Goal: Use online tool/utility: Utilize a website feature to perform a specific function

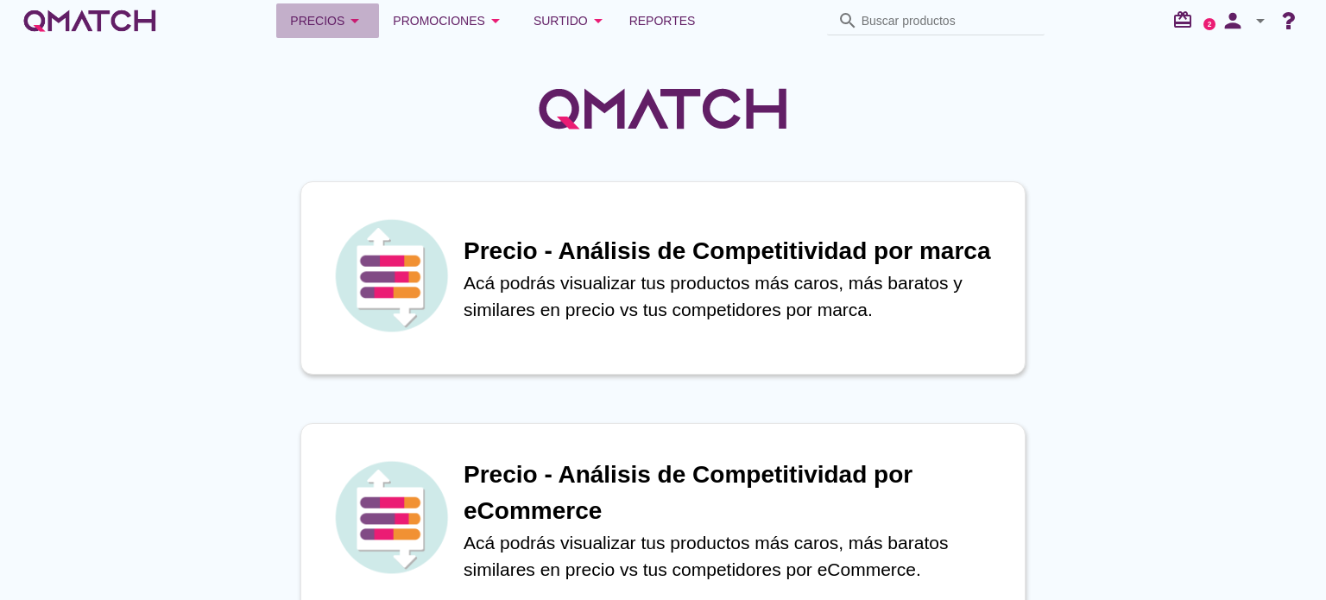
click at [364, 20] on icon "arrow_drop_down" at bounding box center [355, 20] width 21 height 21
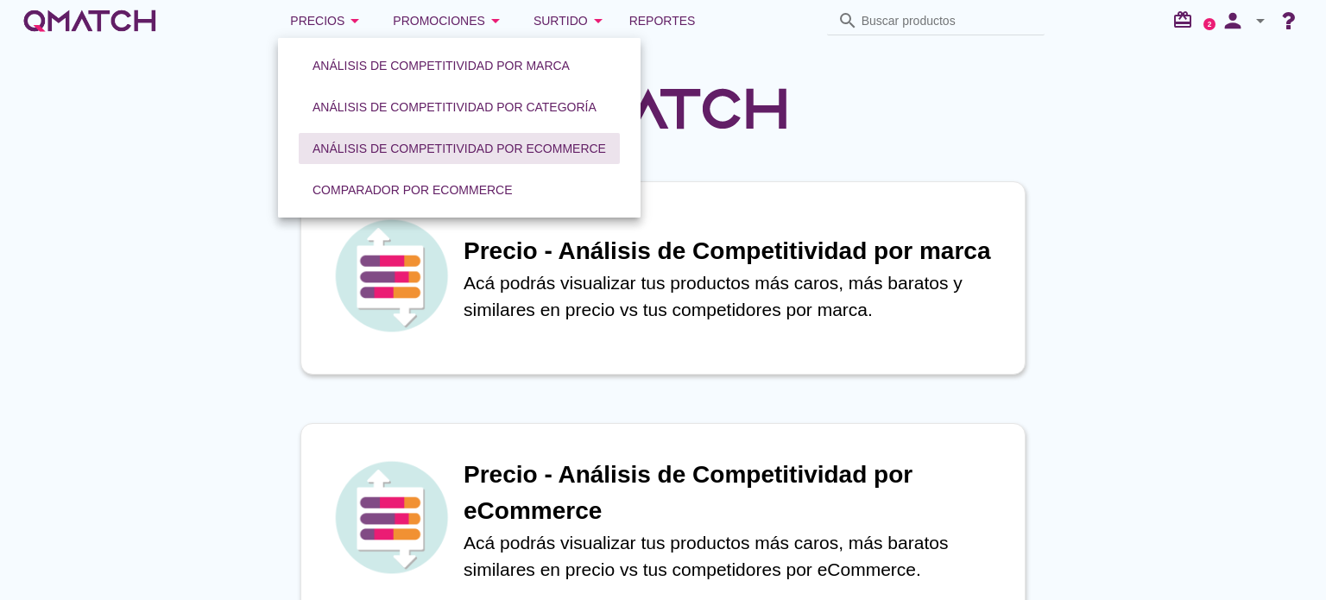
click at [422, 134] on button "Análisis de competitividad por eCommerce" at bounding box center [459, 148] width 321 height 31
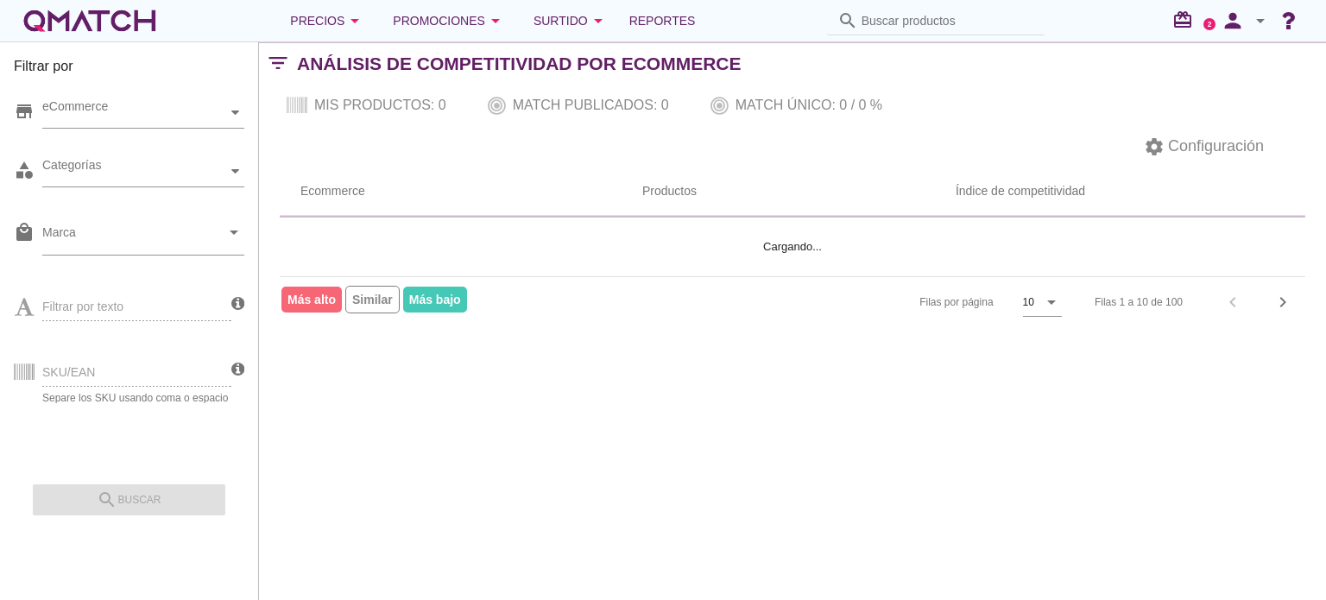
click at [165, 370] on div "SKU/EAN Separe los SKU usando coma o espacio" at bounding box center [123, 371] width 218 height 66
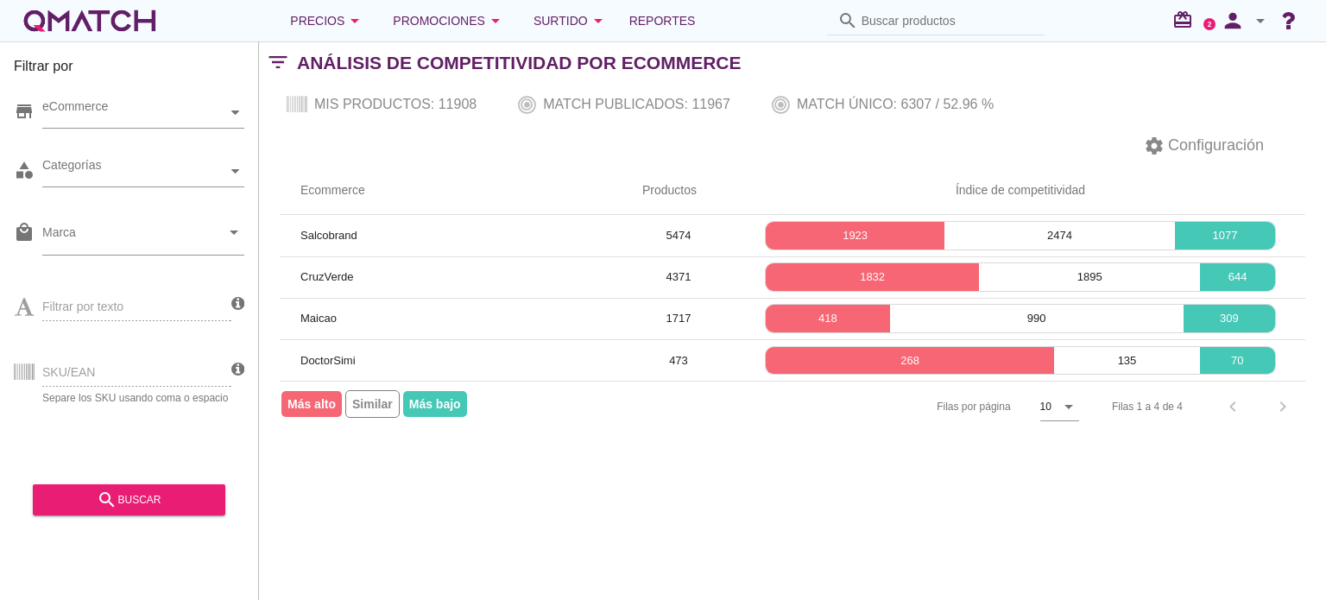
click at [72, 365] on div "SKU/EAN Separe los SKU usando coma o espacio" at bounding box center [123, 371] width 218 height 66
click at [111, 394] on div "SKU/EAN Separe los SKU usando coma o espacio" at bounding box center [123, 371] width 218 height 66
click at [111, 383] on div "SKU/EAN Separe los SKU usando coma o espacio" at bounding box center [123, 371] width 218 height 66
click at [111, 382] on div "SKU/EAN Separe los SKU usando coma o espacio" at bounding box center [123, 371] width 218 height 66
click at [1169, 155] on span "Configuración" at bounding box center [1214, 145] width 99 height 23
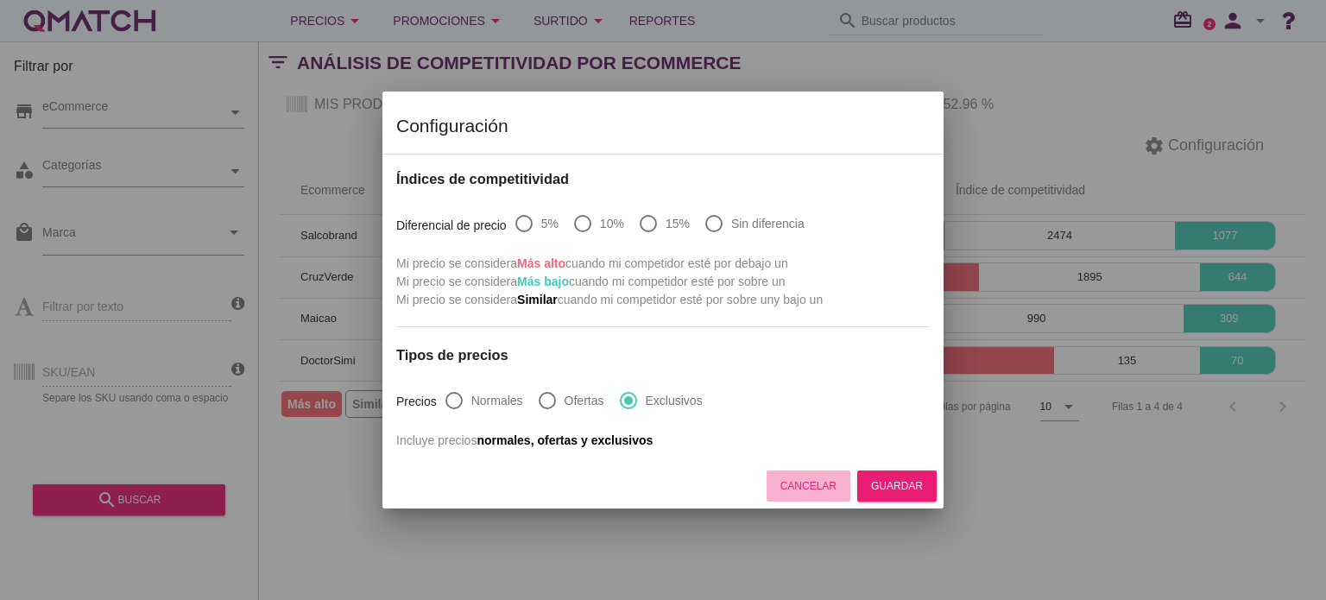
click at [808, 484] on div "Cancelar" at bounding box center [809, 486] width 56 height 16
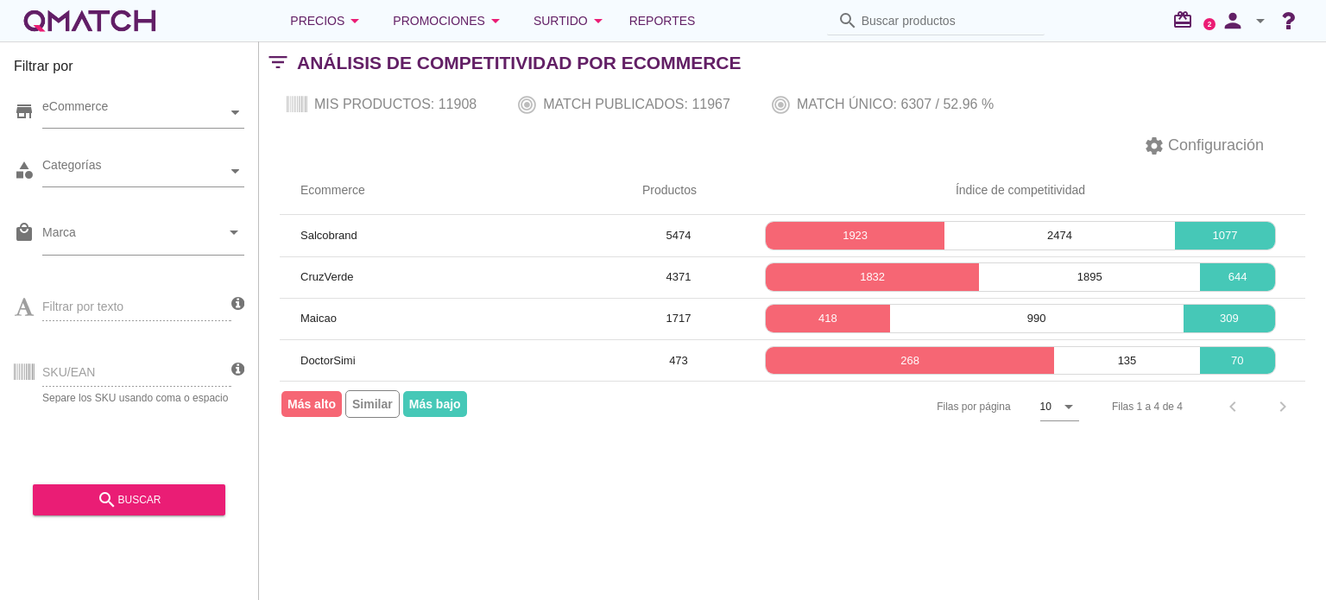
click at [812, 489] on div "Filtrar por store eCommerce category Categorías local_mall Marca arrow_drop_dow…" at bounding box center [792, 320] width 1067 height 559
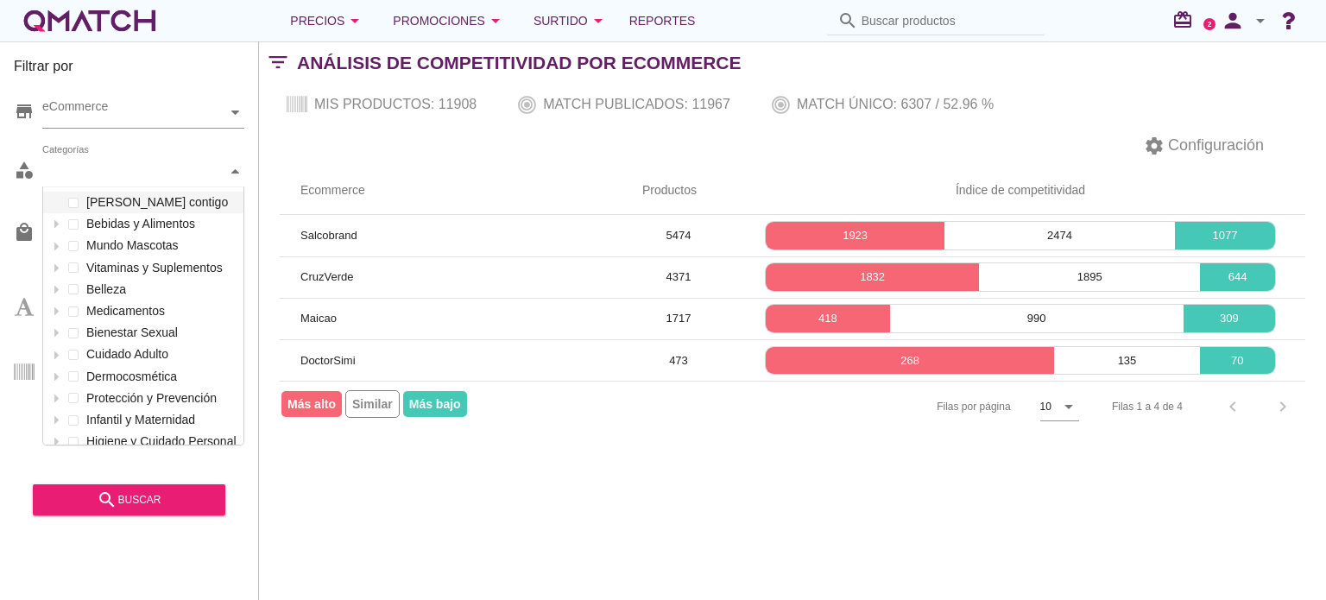
click at [140, 173] on div "Categorías" at bounding box center [134, 171] width 185 height 18
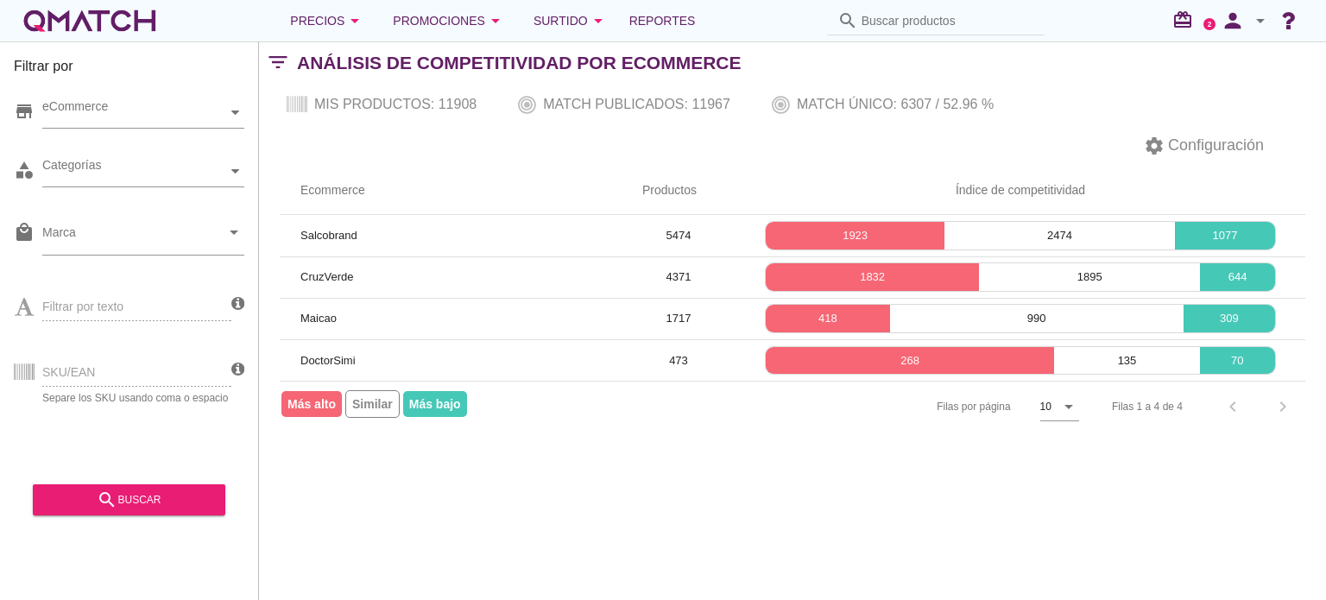
click at [725, 464] on div "Filtrar por store eCommerce category Categorías local_mall Marca arrow_drop_dow…" at bounding box center [792, 320] width 1067 height 559
